Goal: Find specific page/section: Find specific page/section

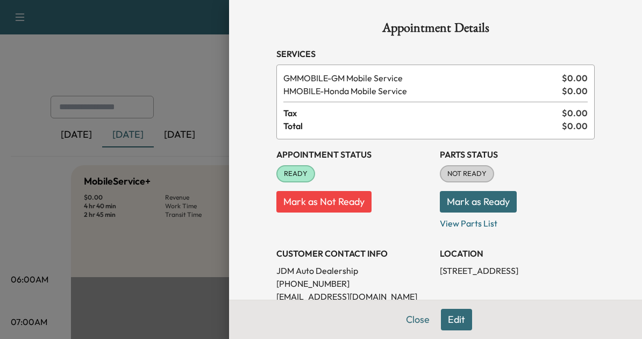
scroll to position [288, 0]
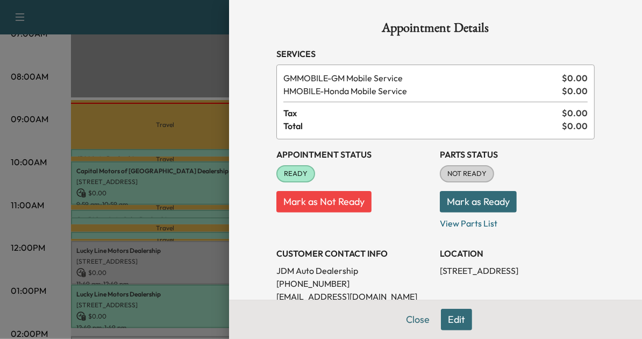
click at [202, 145] on div at bounding box center [321, 169] width 642 height 339
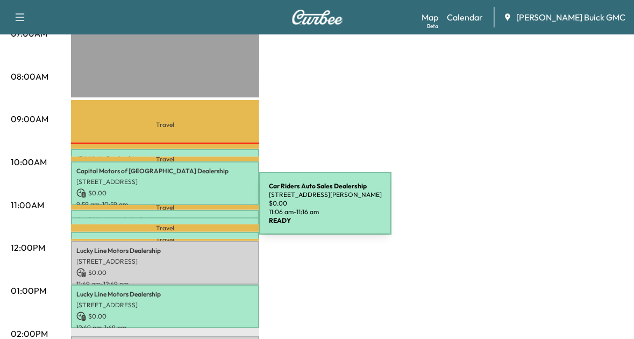
click at [179, 210] on div "Car Riders Auto Sales Dealership [STREET_ADDRESS][PERSON_NAME] $ 0.00 11:06 am …" at bounding box center [165, 215] width 188 height 11
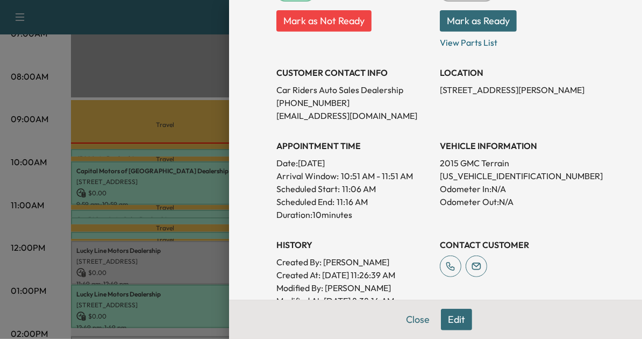
scroll to position [187, 0]
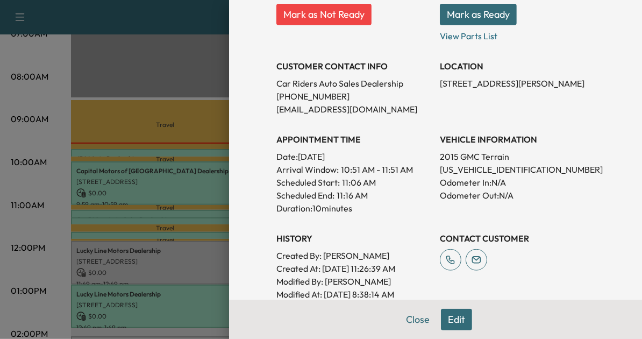
click at [194, 216] on div at bounding box center [321, 169] width 642 height 339
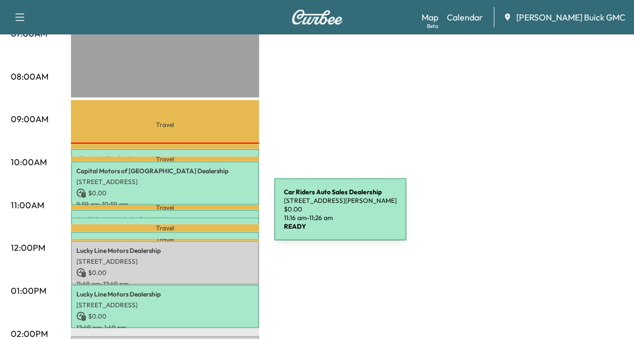
click at [194, 217] on div "Car Riders Auto Sales Dealership [STREET_ADDRESS][PERSON_NAME] $ 0.00 11:16 am …" at bounding box center [165, 222] width 188 height 11
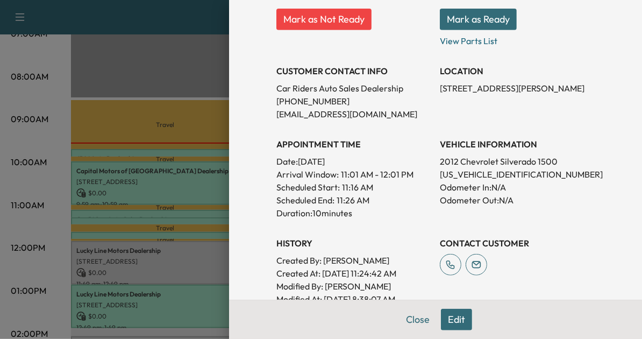
scroll to position [185, 0]
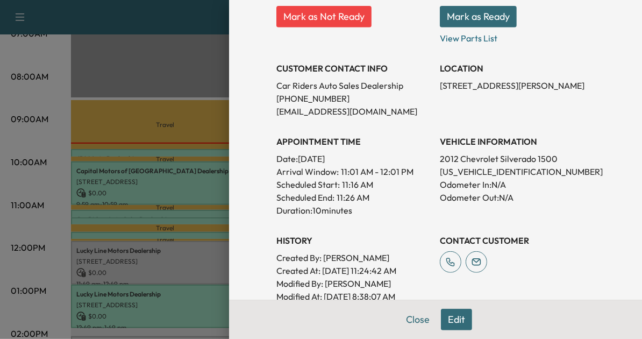
click at [229, 289] on div "Appointment Details Services GMMOBILE - GM Mobile Service $ 0.00 HMOBILE - Hond…" at bounding box center [435, 169] width 413 height 339
drag, startPoint x: 196, startPoint y: 276, endPoint x: 211, endPoint y: 228, distance: 50.9
click at [211, 228] on div at bounding box center [321, 169] width 642 height 339
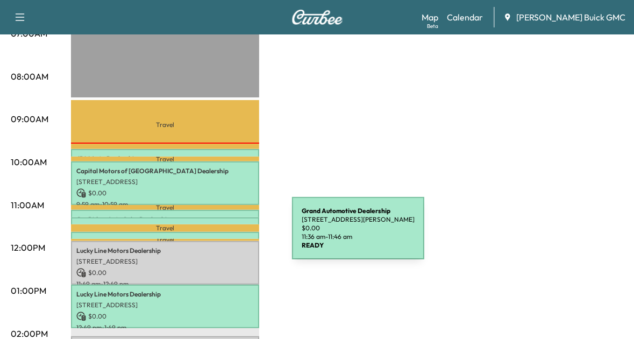
click at [211, 237] on p "Grand Automotive Dealership" at bounding box center [165, 241] width 178 height 9
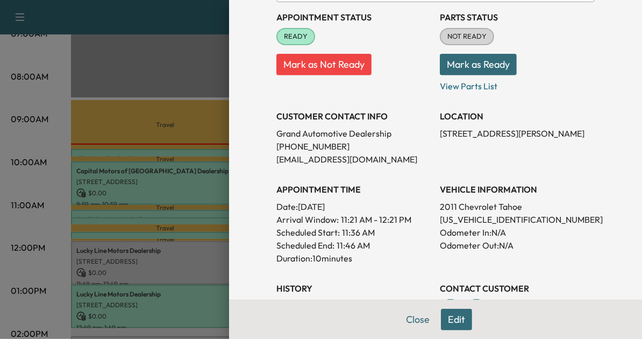
scroll to position [138, 0]
click at [209, 182] on div at bounding box center [321, 169] width 642 height 339
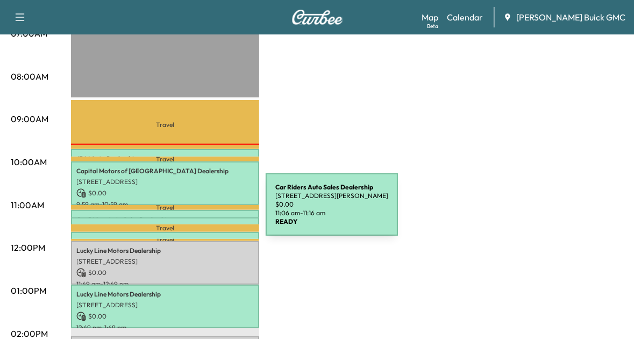
click at [185, 211] on div "Car Riders Auto Sales Dealership [STREET_ADDRESS][PERSON_NAME] $ 0.00 11:06 am …" at bounding box center [165, 215] width 188 height 11
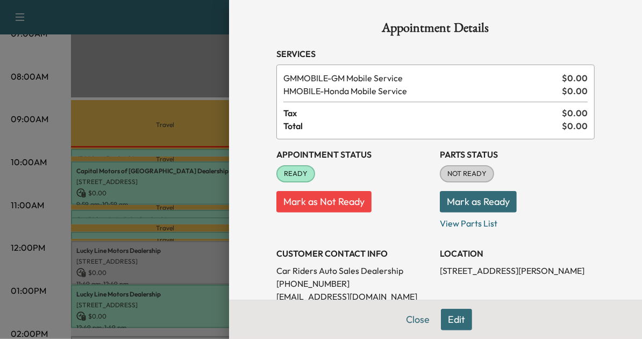
scroll to position [69, 0]
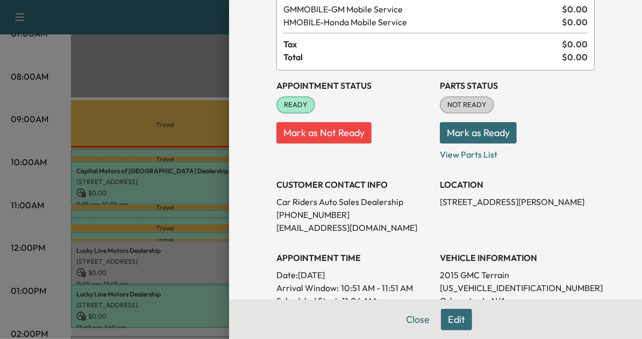
click at [186, 14] on div at bounding box center [321, 169] width 642 height 339
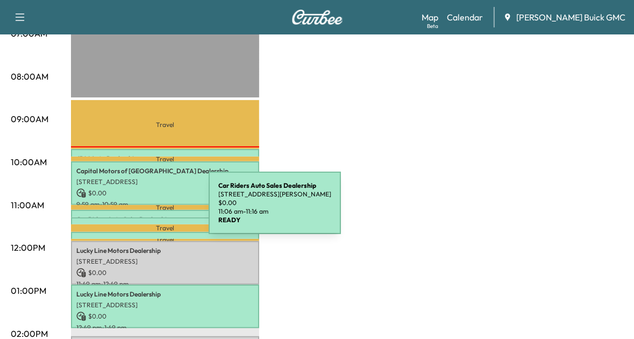
click at [128, 210] on div "Car Riders Auto Sales Dealership [STREET_ADDRESS][PERSON_NAME] $ 0.00 11:06 am …" at bounding box center [165, 215] width 188 height 11
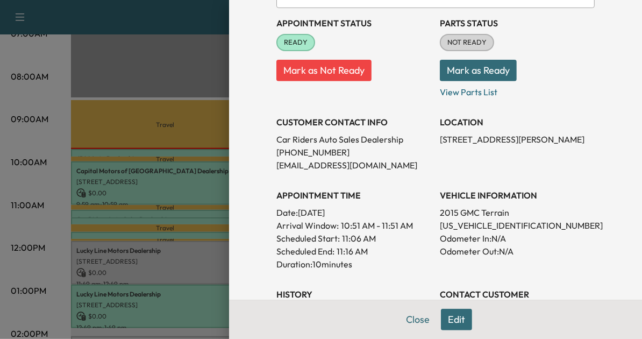
scroll to position [133, 0]
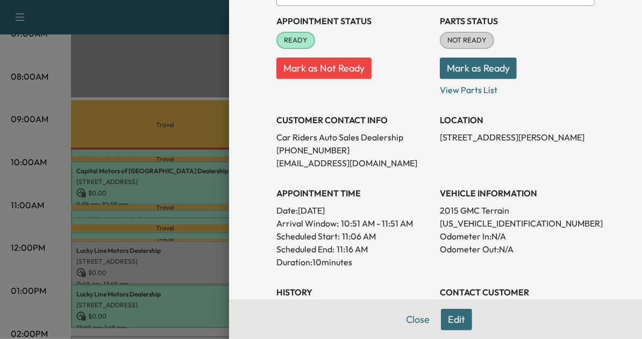
click at [181, 237] on div at bounding box center [321, 169] width 642 height 339
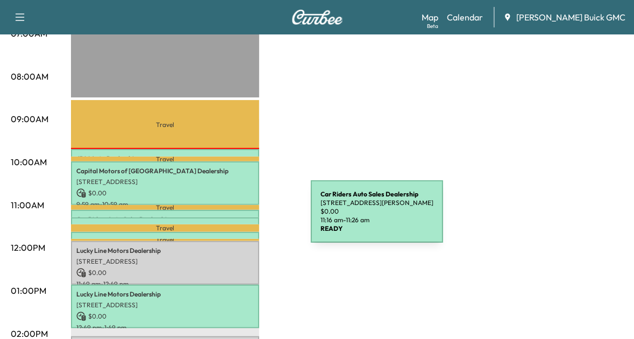
click at [230, 218] on div "Car Riders Auto Sales Dealership [STREET_ADDRESS][PERSON_NAME] $ 0.00 11:16 am …" at bounding box center [165, 222] width 188 height 11
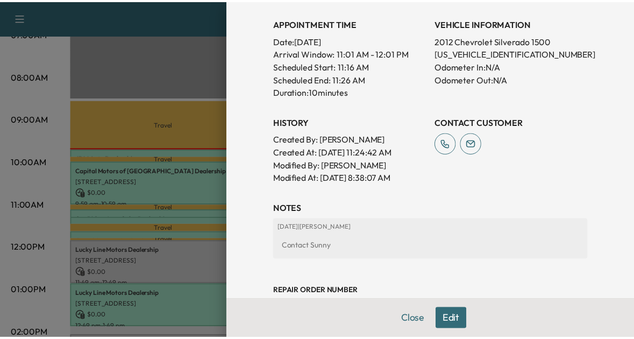
scroll to position [0, 0]
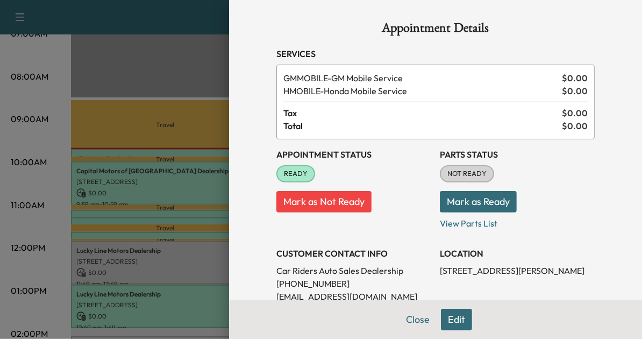
click at [153, 235] on div at bounding box center [321, 169] width 642 height 339
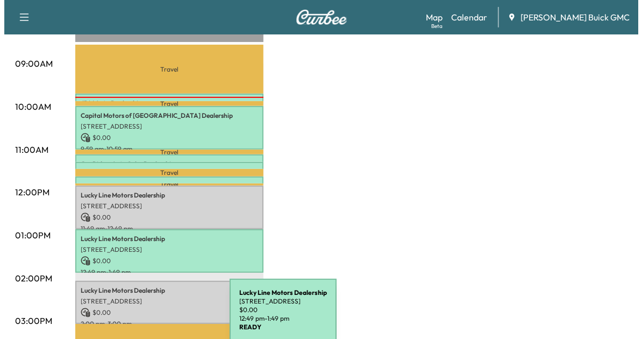
scroll to position [349, 0]
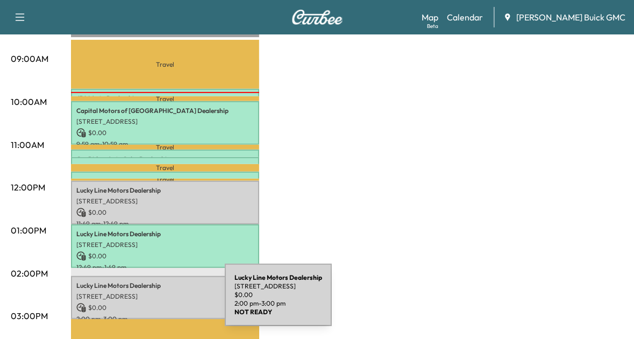
click at [144, 303] on p "$ 0.00" at bounding box center [165, 308] width 178 height 10
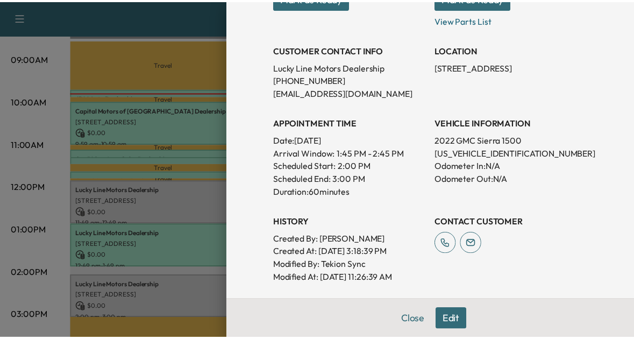
scroll to position [189, 0]
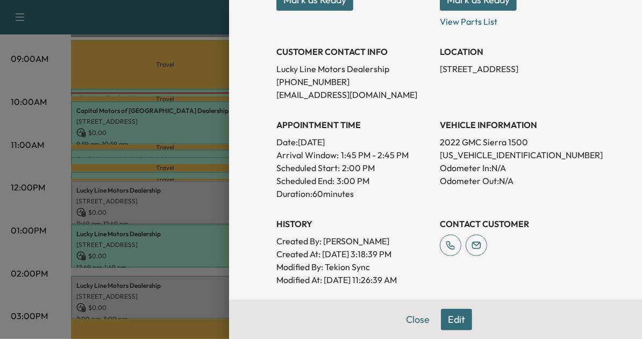
click at [455, 156] on p "[US_VEHICLE_IDENTIFICATION_NUMBER]" at bounding box center [517, 154] width 155 height 13
click at [137, 247] on div at bounding box center [321, 169] width 642 height 339
